Goal: Information Seeking & Learning: Learn about a topic

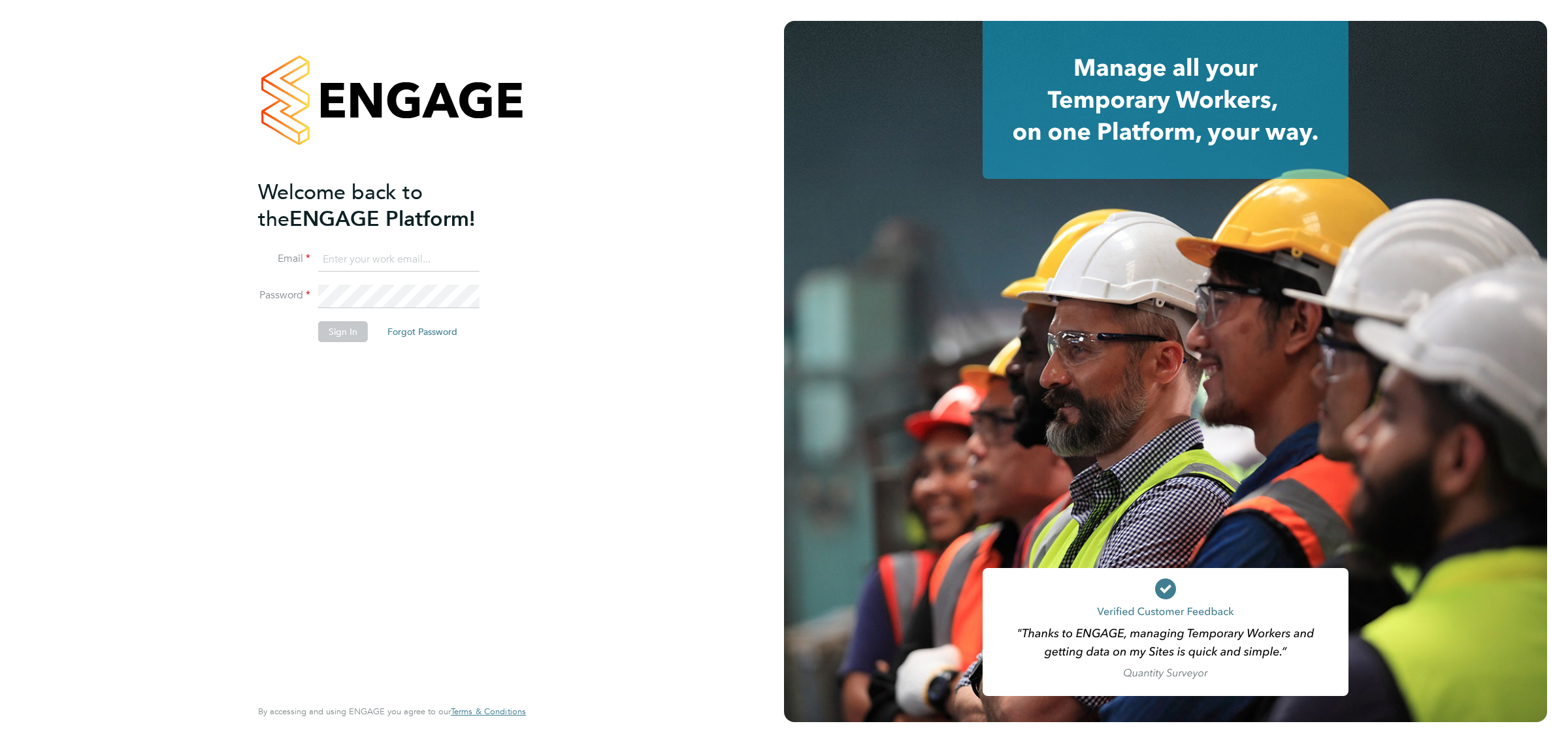
type input "[EMAIL_ADDRESS][PERSON_NAME][DOMAIN_NAME]"
click at [346, 334] on button "Sign In" at bounding box center [343, 331] width 50 height 20
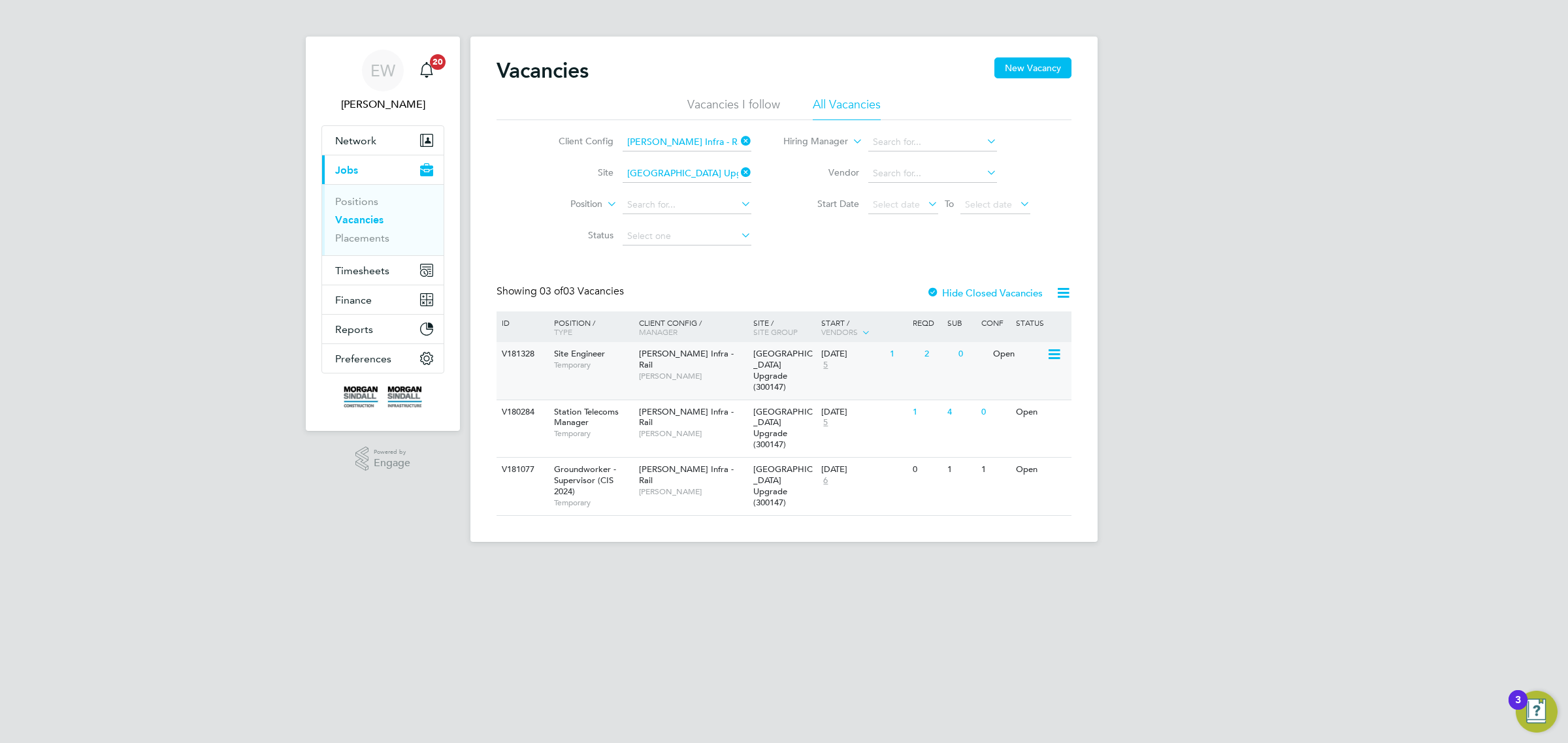
click at [539, 358] on div "V181328" at bounding box center [521, 354] width 45 height 24
